Goal: Information Seeking & Learning: Check status

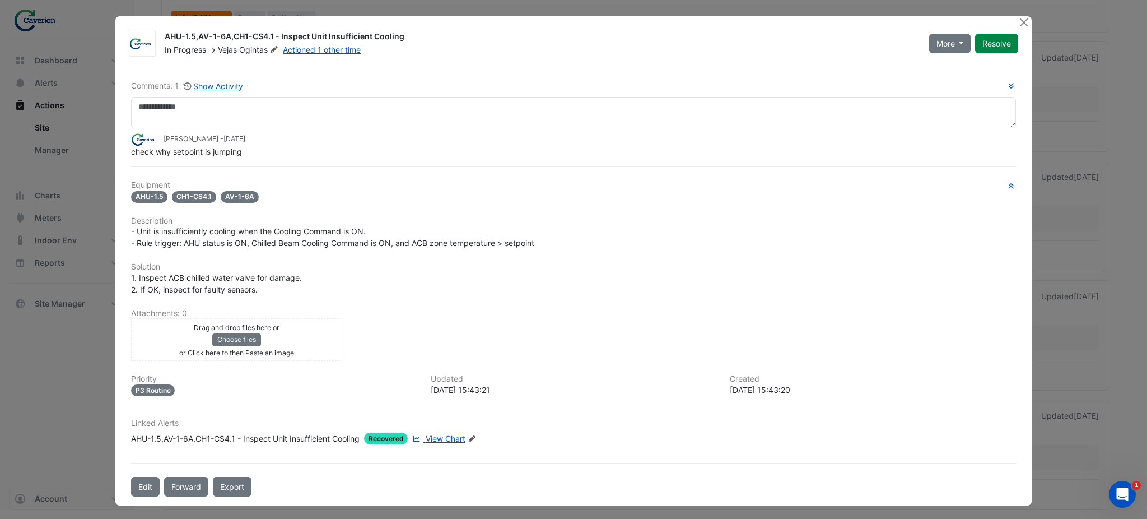
scroll to position [1413, 0]
click at [1017, 19] on div "AHU-1.5,AV-1-6A,CH1-CS4.1 - Inspect Unit Insufficient Cooling In Progress -> Ve…" at bounding box center [573, 260] width 917 height 489
click at [1015, 19] on div "AHU-1.5,AV-1-6A,CH1-CS4.1 - Inspect Unit Insufficient Cooling In Progress -> Ve…" at bounding box center [573, 260] width 917 height 489
click at [1016, 19] on div "AHU-1.5,AV-1-6A,CH1-CS4.1 - Inspect Unit Insufficient Cooling In Progress -> Ve…" at bounding box center [573, 260] width 917 height 489
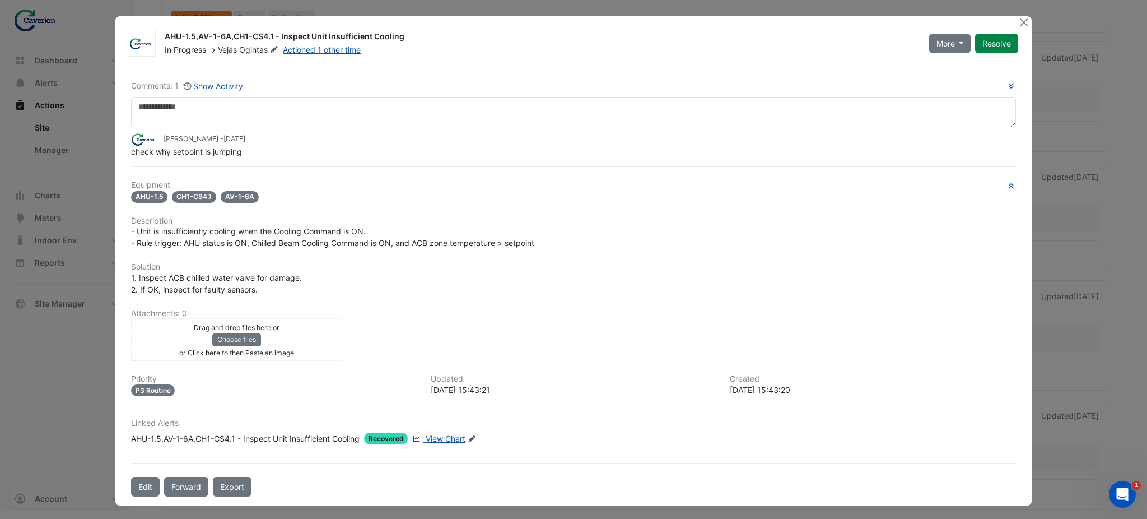
click at [1017, 19] on div "AHU-1.5,AV-1-6A,CH1-CS4.1 - Inspect Unit Insufficient Cooling In Progress -> Ve…" at bounding box center [573, 260] width 917 height 489
click at [435, 445] on div "Linked Alerts AHU-1.5,AV-1-6A,CH1-CS4.1 - Inspect Unit Insufficient Cooling Rec…" at bounding box center [573, 435] width 899 height 35
click at [436, 444] on div "Linked Alerts AHU-1.5,AV-1-6A,CH1-CS4.1 - Inspect Unit Insufficient Cooling Rec…" at bounding box center [573, 435] width 899 height 35
click at [440, 434] on span "View Chart" at bounding box center [446, 439] width 40 height 10
